Goal: Task Accomplishment & Management: Complete application form

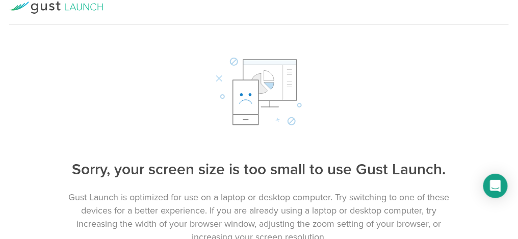
scroll to position [14, 0]
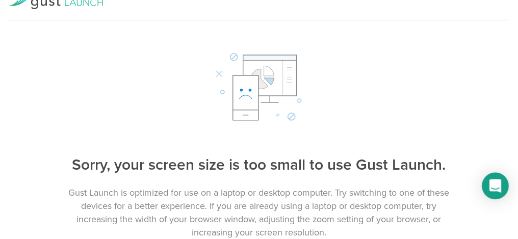
click at [492, 189] on icon "Open Intercom Messenger" at bounding box center [495, 185] width 12 height 13
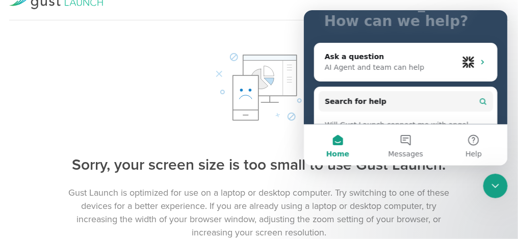
scroll to position [102, 0]
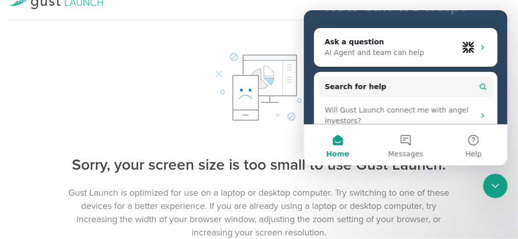
click at [161, 101] on div at bounding box center [259, 87] width 518 height 73
click at [421, 191] on p "Gust Launch is optimized for use on a laptop or desktop computer. Try switching…" at bounding box center [259, 212] width 408 height 53
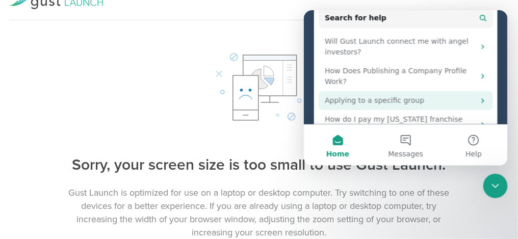
scroll to position [183, 0]
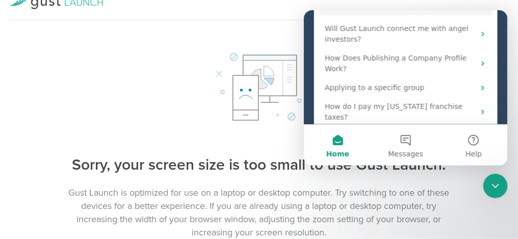
click at [153, 59] on div at bounding box center [259, 87] width 518 height 73
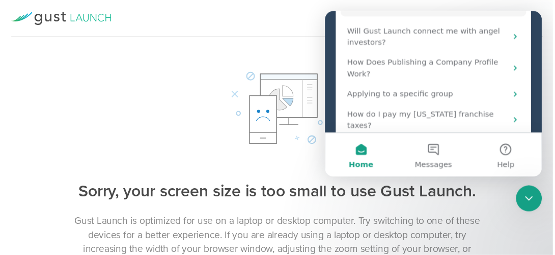
scroll to position [168, 0]
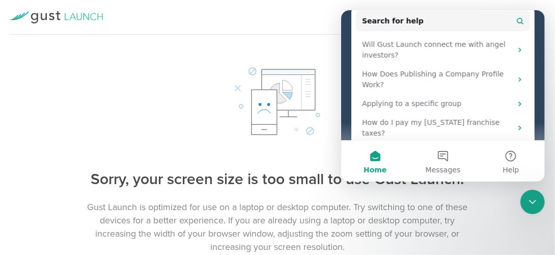
click at [272, 159] on div "Sorry, your screen size is too small to use Gust Launch. Gust Launch is optimiz…" at bounding box center [277, 159] width 555 height 188
click at [377, 158] on button "Home" at bounding box center [375, 161] width 68 height 41
click at [376, 170] on span "Home" at bounding box center [374, 169] width 23 height 7
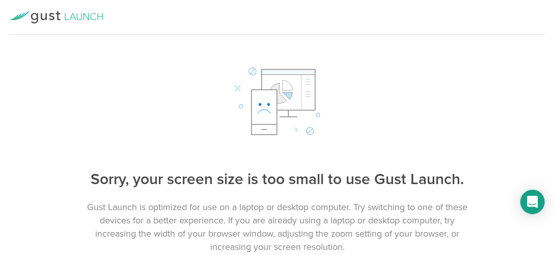
click at [293, 91] on rect at bounding box center [288, 89] width 53 height 41
click at [289, 99] on rect at bounding box center [288, 89] width 53 height 41
click at [267, 129] on line at bounding box center [264, 129] width 5 height 0
click at [254, 71] on icon at bounding box center [277, 100] width 87 height 71
click at [312, 131] on icon at bounding box center [277, 100] width 87 height 71
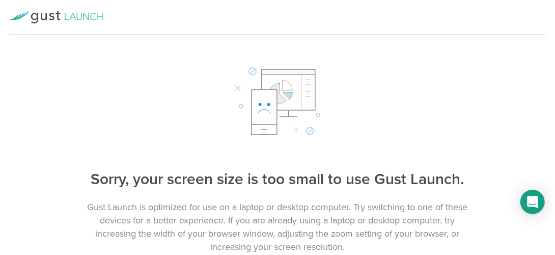
click at [287, 116] on icon at bounding box center [277, 100] width 87 height 71
click at [262, 107] on rect at bounding box center [264, 112] width 25 height 45
click at [268, 101] on rect at bounding box center [264, 112] width 25 height 45
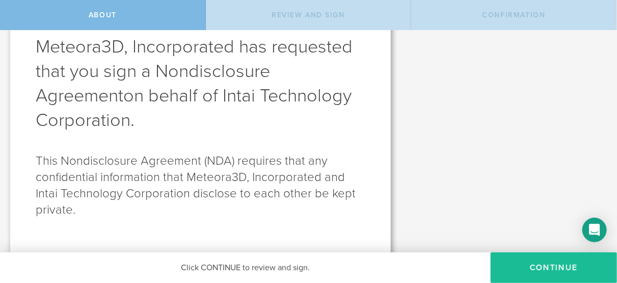
scroll to position [70, 0]
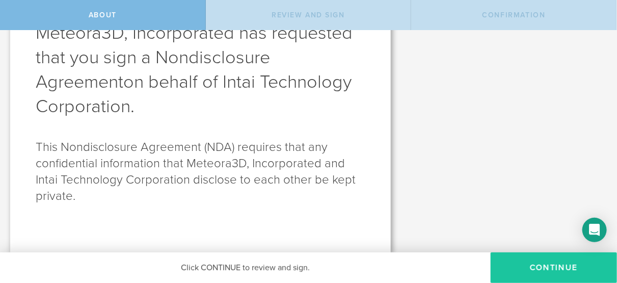
click at [555, 254] on button "Continue" at bounding box center [554, 267] width 126 height 31
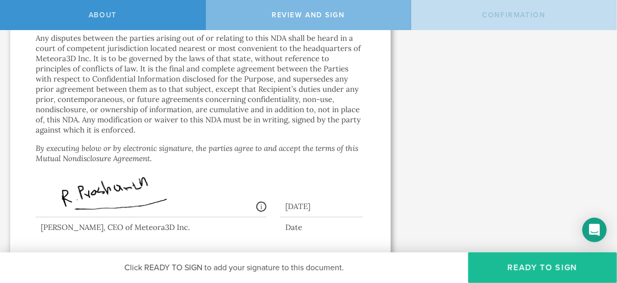
scroll to position [1101, 0]
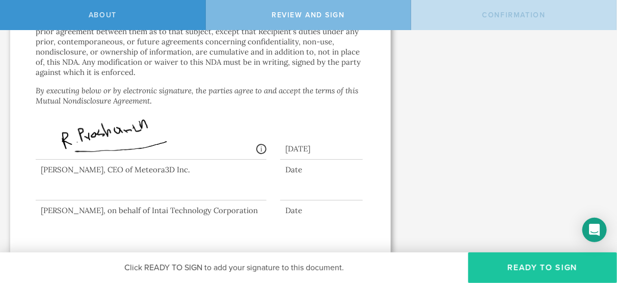
click at [551, 254] on button "Ready to Sign" at bounding box center [542, 267] width 149 height 31
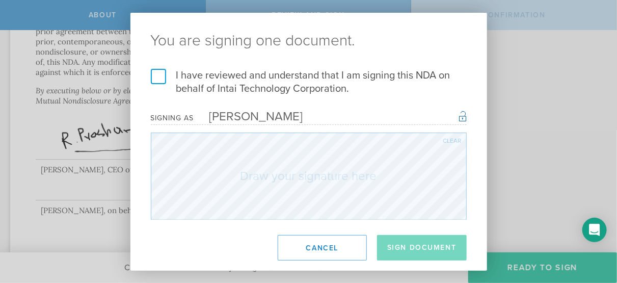
click at [155, 74] on label "I have reviewed and understand that I am signing this NDA on behalf of Intai Te…" at bounding box center [309, 82] width 316 height 26
click at [0, 0] on input "I have reviewed and understand that I am signing this NDA on behalf of Intai Te…" at bounding box center [0, 0] width 0 height 0
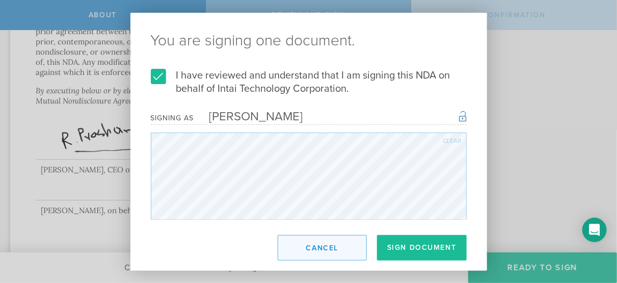
click at [327, 245] on button "Cancel" at bounding box center [322, 247] width 89 height 25
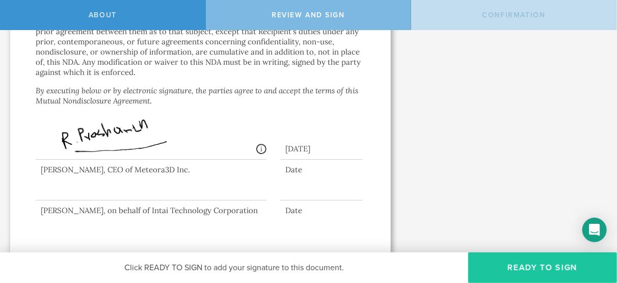
click at [545, 254] on button "Ready to Sign" at bounding box center [542, 267] width 149 height 31
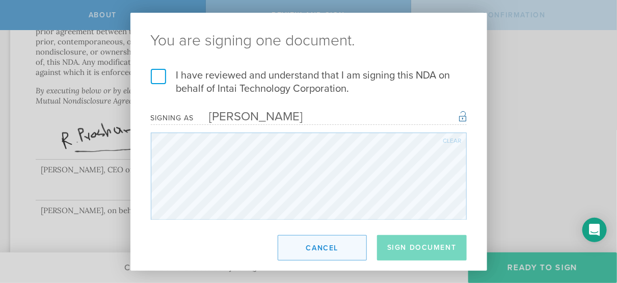
click at [315, 249] on button "Cancel" at bounding box center [322, 247] width 89 height 25
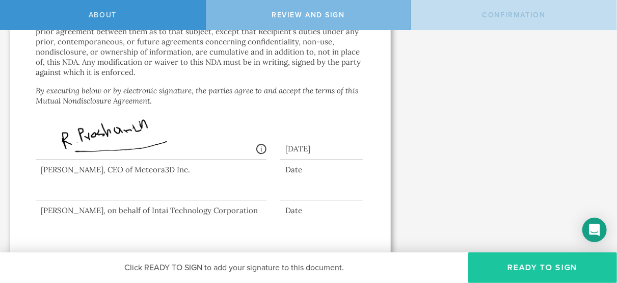
click at [555, 254] on button "Ready to Sign" at bounding box center [542, 267] width 149 height 31
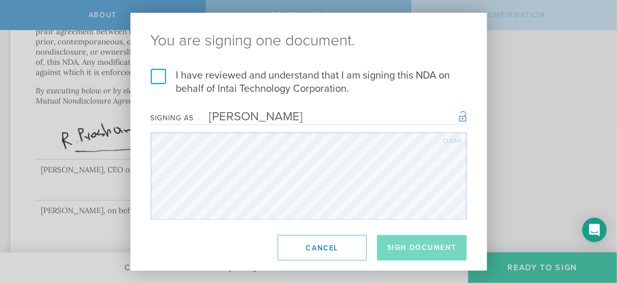
click at [555, 201] on div "You are signing one document. I have reviewed and understand that I am signing …" at bounding box center [308, 141] width 617 height 283
click at [155, 78] on label "I have reviewed and understand that I am signing this NDA on behalf of Intai Te…" at bounding box center [309, 82] width 316 height 26
click at [0, 0] on input "I have reviewed and understand that I am signing this NDA on behalf of Intai Te…" at bounding box center [0, 0] width 0 height 0
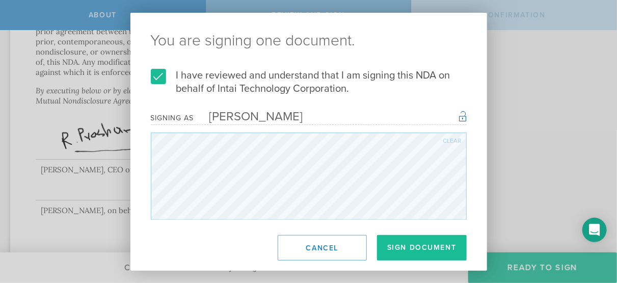
click at [452, 139] on div "Clear" at bounding box center [452, 141] width 18 height 6
click at [457, 138] on div "Clear" at bounding box center [452, 141] width 18 height 6
click at [431, 239] on button "Sign Document" at bounding box center [422, 247] width 90 height 25
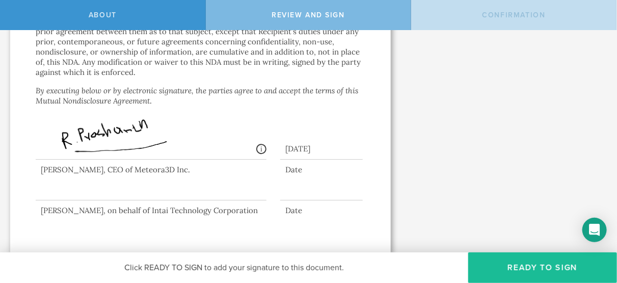
scroll to position [0, 0]
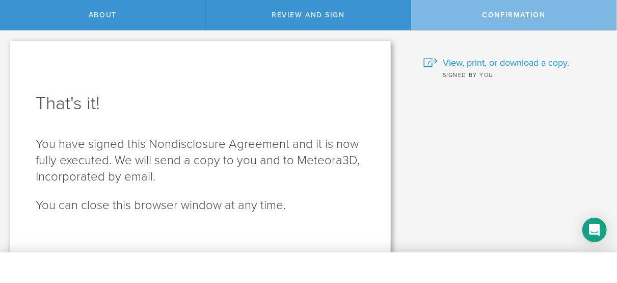
click at [505, 61] on span "View, print, or download a copy." at bounding box center [506, 62] width 126 height 13
